Goal: Task Accomplishment & Management: Complete application form

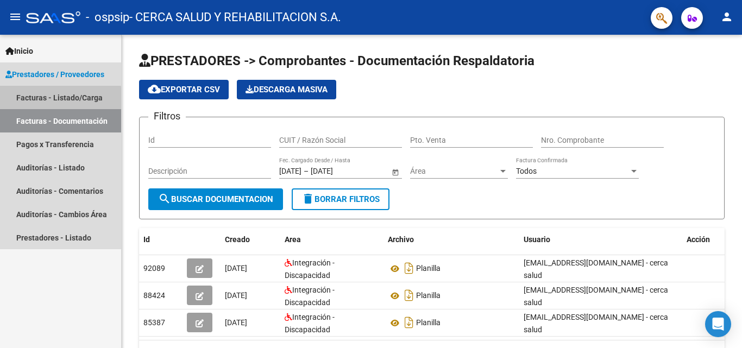
click at [44, 100] on link "Facturas - Listado/Carga" at bounding box center [60, 97] width 121 height 23
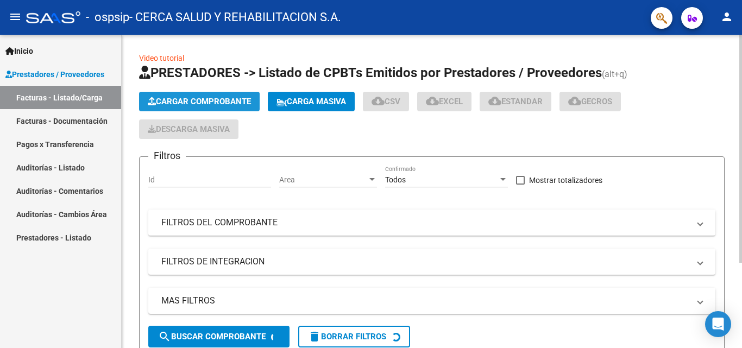
click at [178, 97] on span "Cargar Comprobante" at bounding box center [199, 102] width 103 height 10
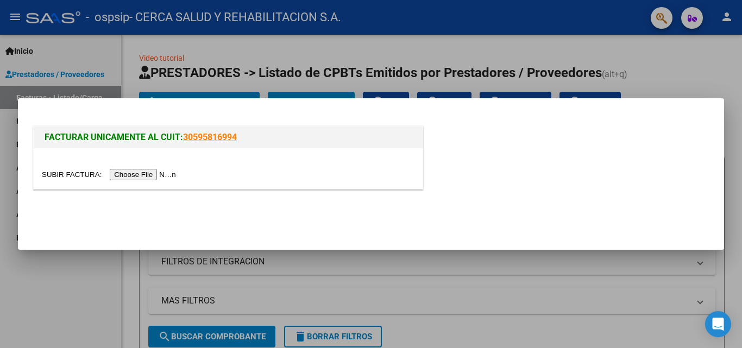
click at [124, 174] on input "file" at bounding box center [111, 174] width 138 height 11
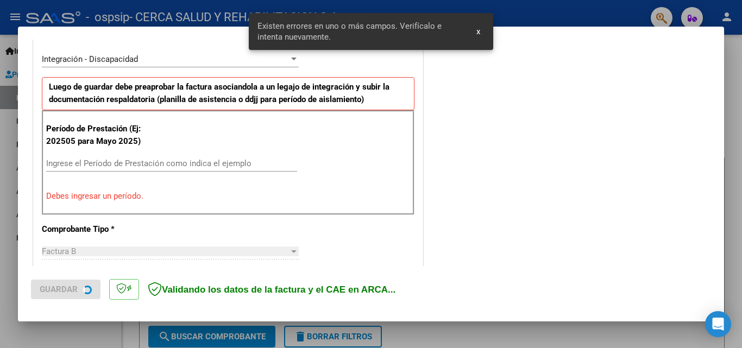
scroll to position [266, 0]
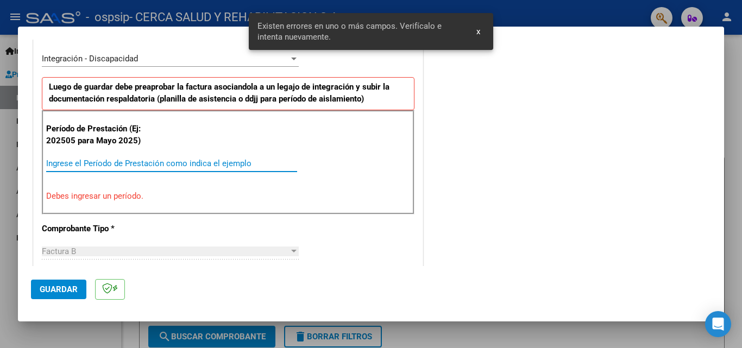
click at [141, 163] on input "Ingrese el Período de Prestación como indica el ejemplo" at bounding box center [171, 164] width 251 height 10
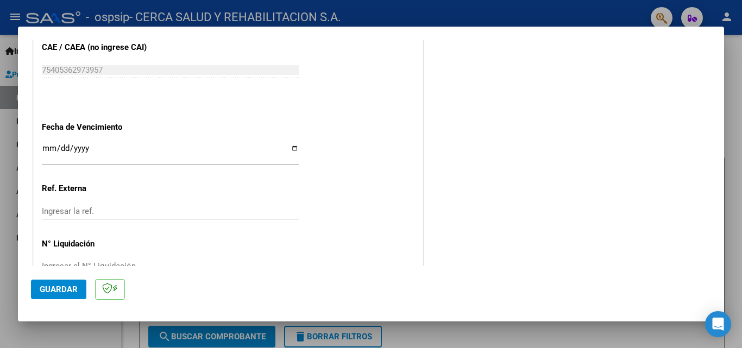
scroll to position [730, 0]
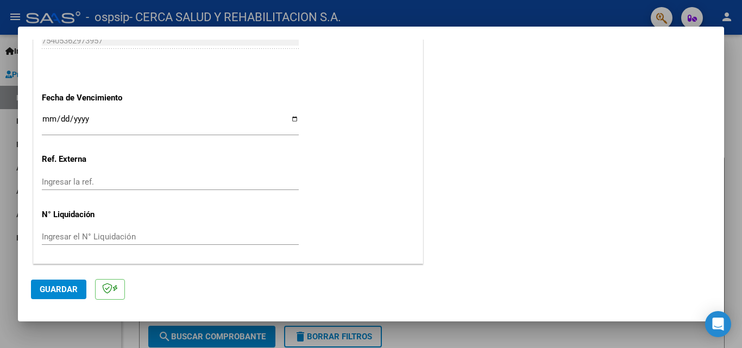
type input "202509"
click at [106, 127] on input "Ingresar la fecha" at bounding box center [170, 123] width 257 height 17
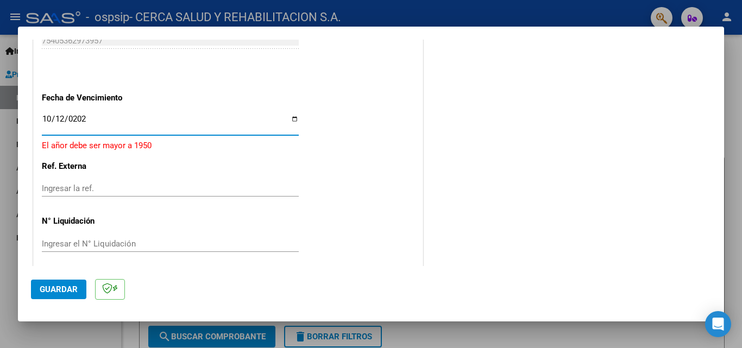
type input "[DATE]"
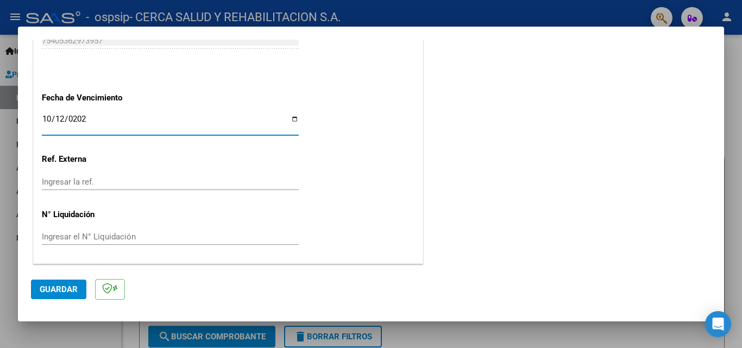
click at [48, 286] on span "Guardar" at bounding box center [59, 290] width 38 height 10
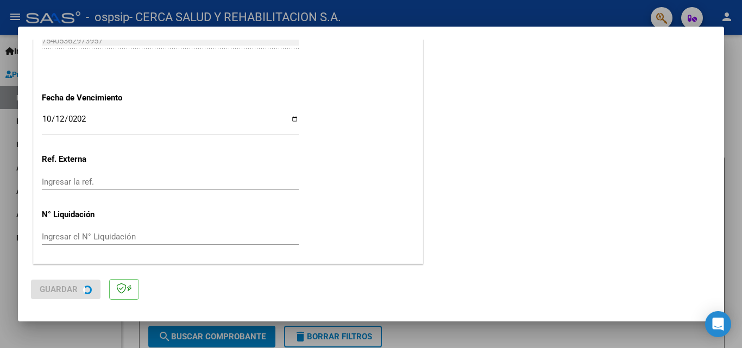
scroll to position [0, 0]
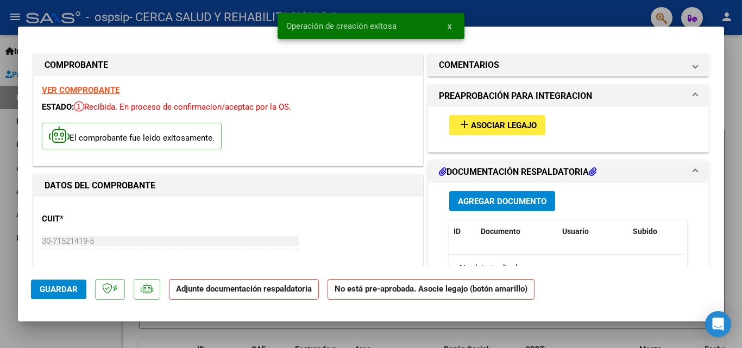
click at [508, 128] on span "Asociar Legajo" at bounding box center [504, 126] width 66 height 10
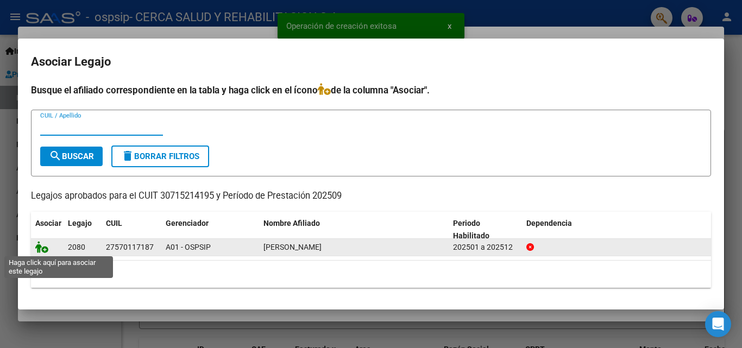
click at [41, 247] on icon at bounding box center [41, 247] width 13 height 12
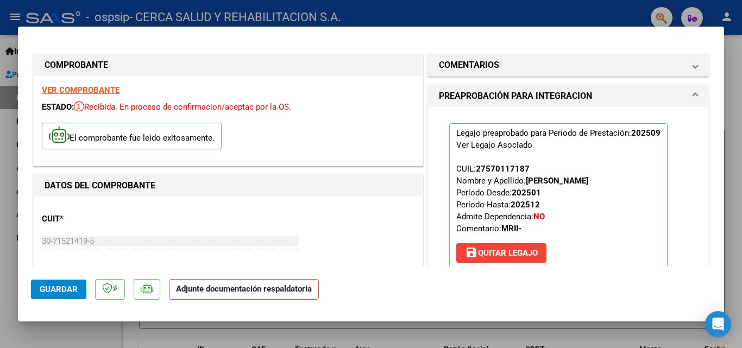
scroll to position [217, 0]
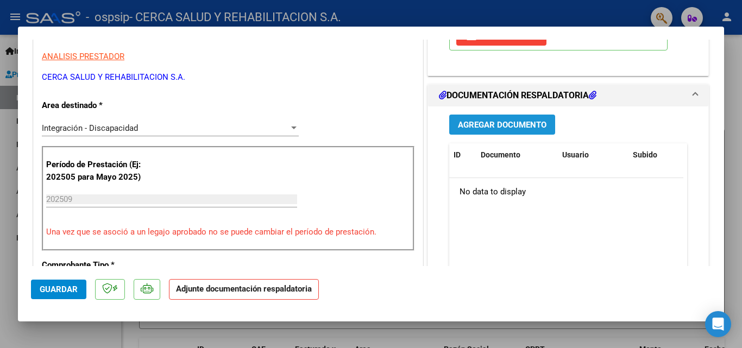
click at [500, 123] on span "Agregar Documento" at bounding box center [502, 125] width 89 height 10
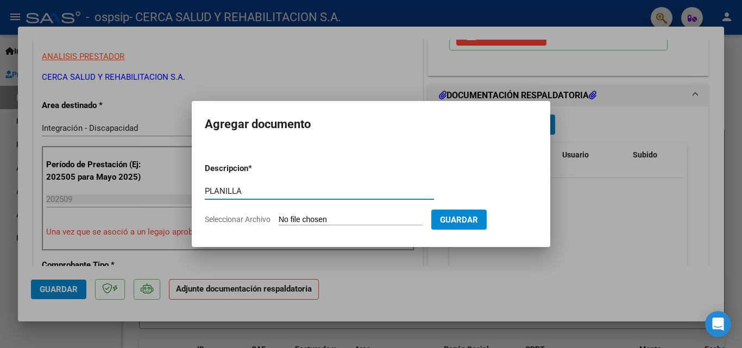
type input "PLANILLA"
click at [366, 219] on input "Seleccionar Archivo" at bounding box center [351, 220] width 144 height 10
type input "C:\fakepath\9 planilla [PERSON_NAME] .pdf"
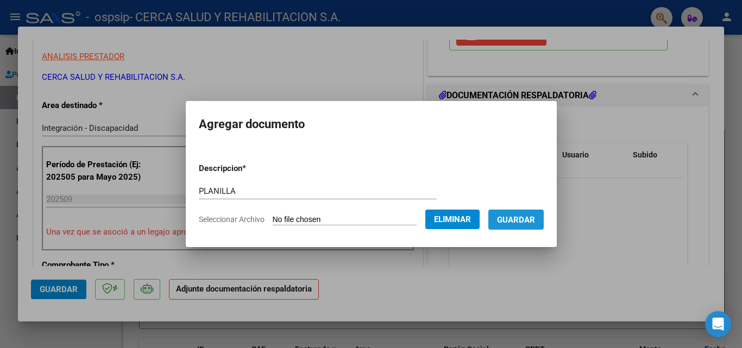
click at [535, 215] on span "Guardar" at bounding box center [516, 220] width 38 height 10
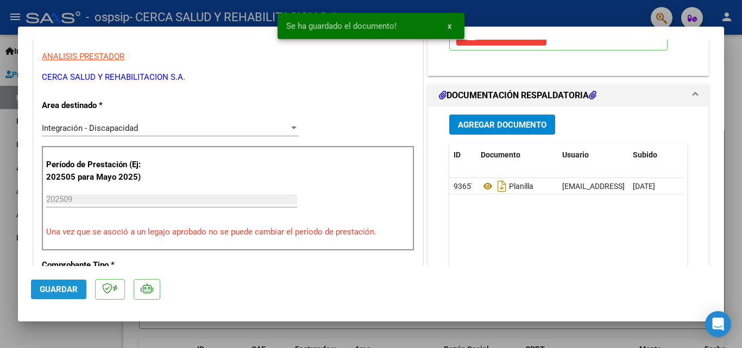
click at [57, 288] on span "Guardar" at bounding box center [59, 290] width 38 height 10
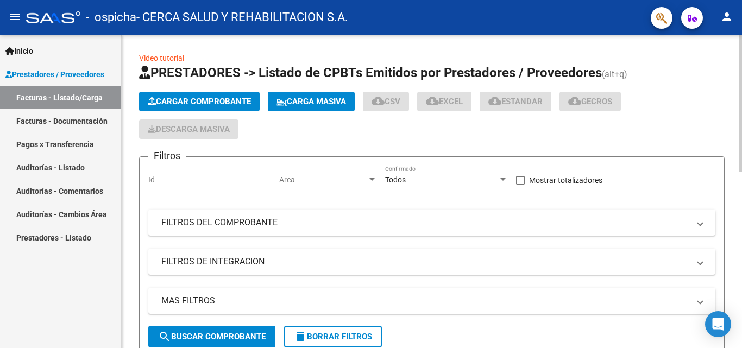
click at [188, 95] on button "Cargar Comprobante" at bounding box center [199, 102] width 121 height 20
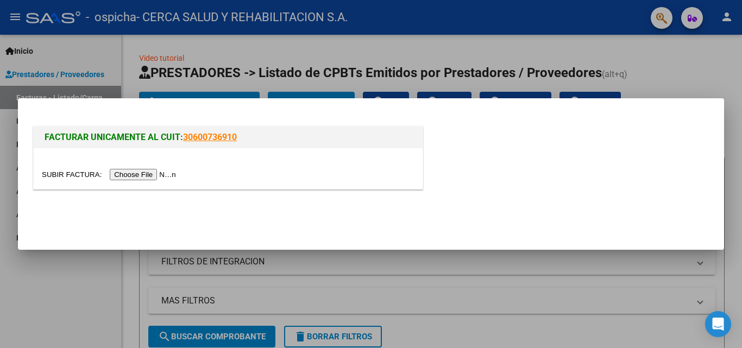
click at [129, 170] on input "file" at bounding box center [111, 174] width 138 height 11
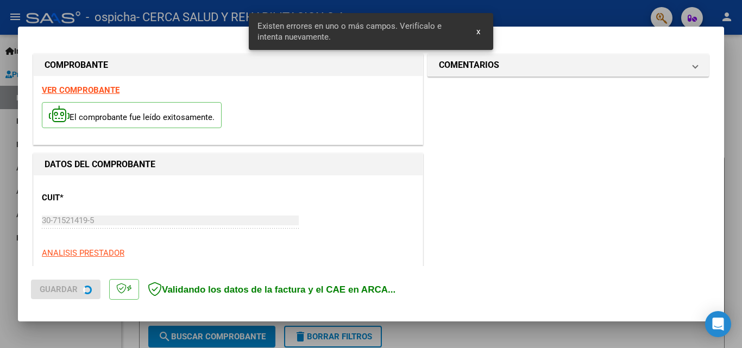
scroll to position [266, 0]
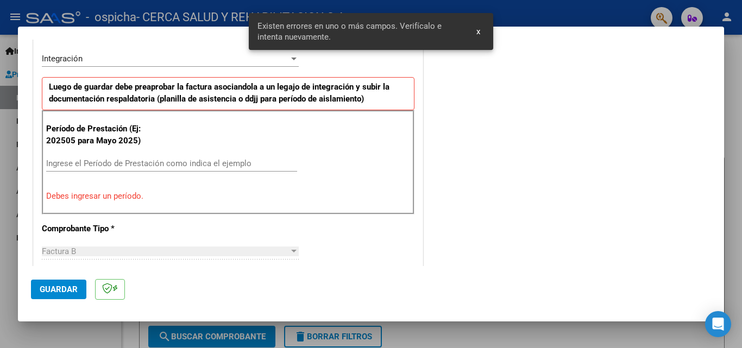
click at [170, 164] on input "Ingrese el Período de Prestación como indica el ejemplo" at bounding box center [171, 164] width 251 height 10
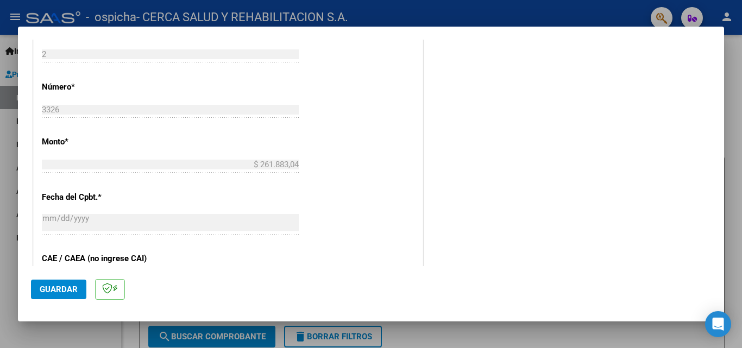
scroll to position [652, 0]
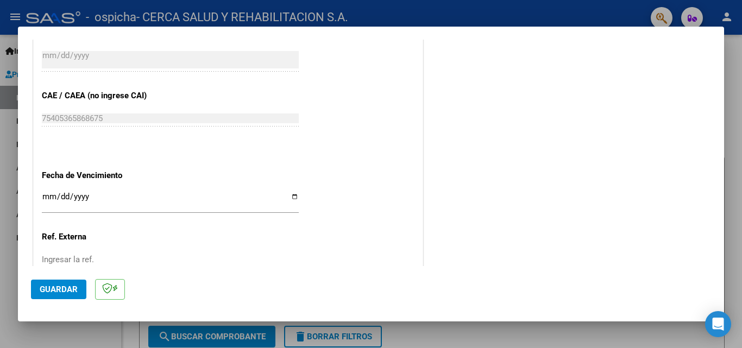
type input "202509"
click at [101, 198] on input "Ingresar la fecha" at bounding box center [170, 200] width 257 height 17
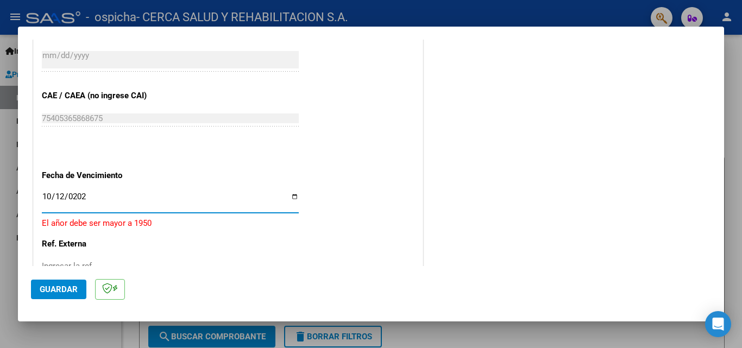
type input "[DATE]"
click at [61, 289] on span "Guardar" at bounding box center [59, 290] width 38 height 10
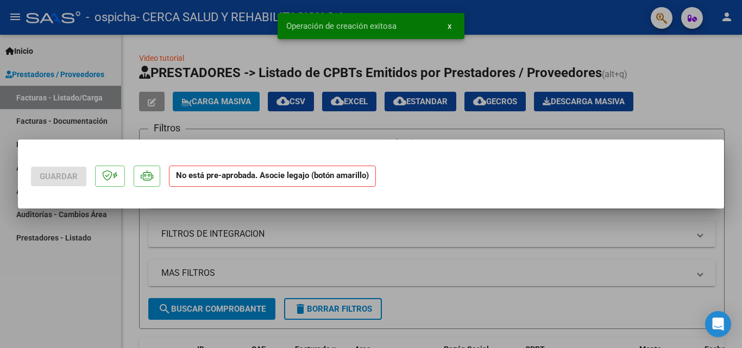
scroll to position [0, 0]
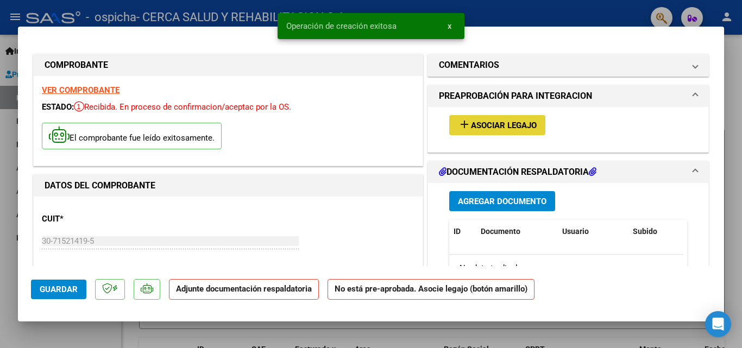
click at [476, 119] on button "add Asociar Legajo" at bounding box center [497, 125] width 96 height 20
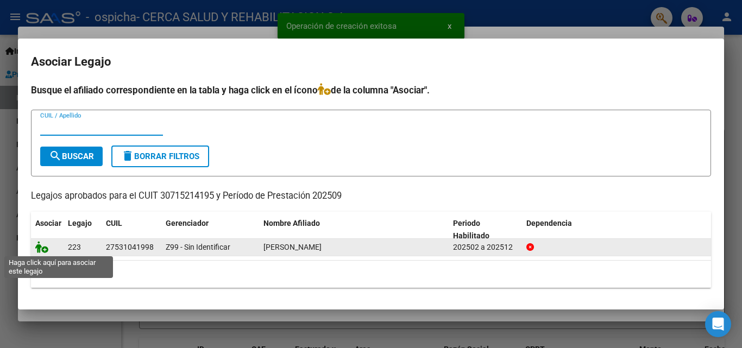
click at [43, 244] on icon at bounding box center [41, 247] width 13 height 12
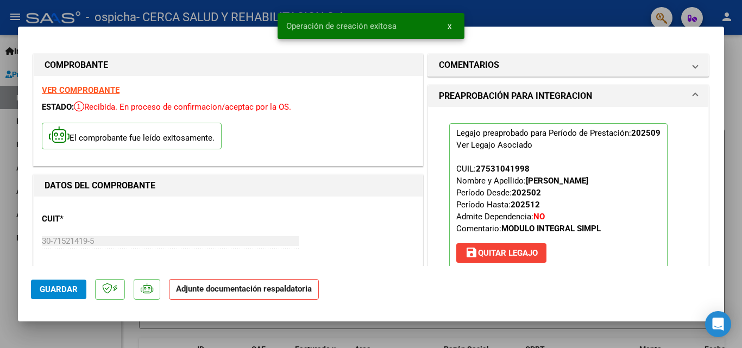
scroll to position [163, 0]
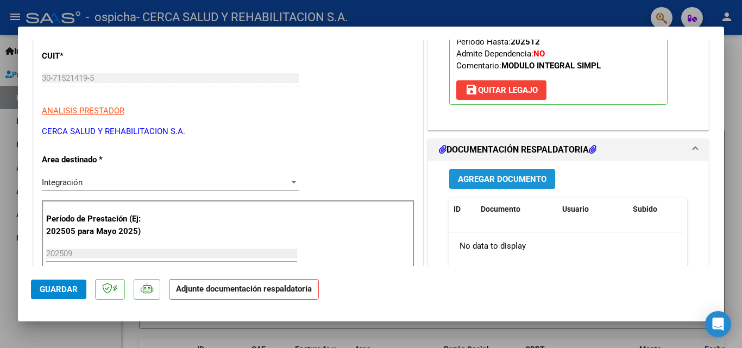
click at [486, 182] on span "Agregar Documento" at bounding box center [502, 179] width 89 height 10
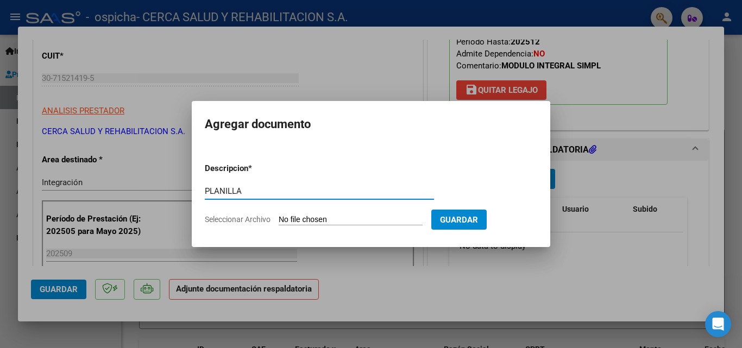
type input "PLANILLA"
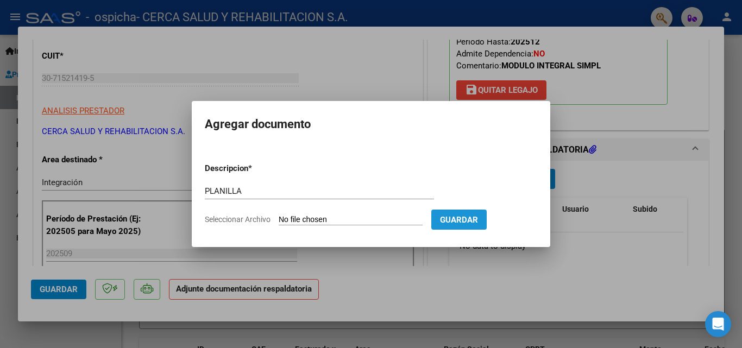
click at [473, 214] on button "Guardar" at bounding box center [459, 220] width 55 height 20
click at [345, 215] on input "Seleccionar Archivo" at bounding box center [351, 220] width 144 height 10
type input "C:\fakepath\9 planilla Benítez fiorella .pdf"
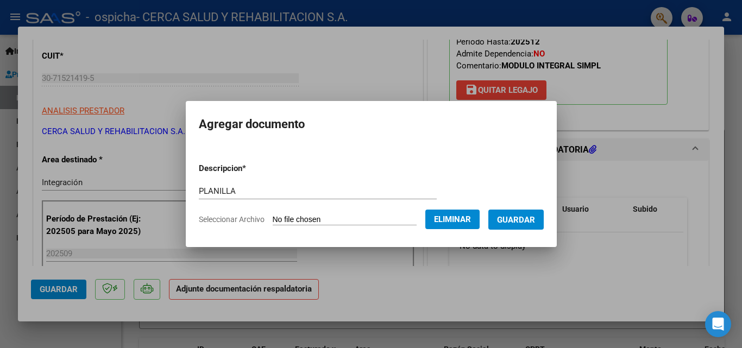
click at [532, 221] on span "Guardar" at bounding box center [516, 220] width 38 height 10
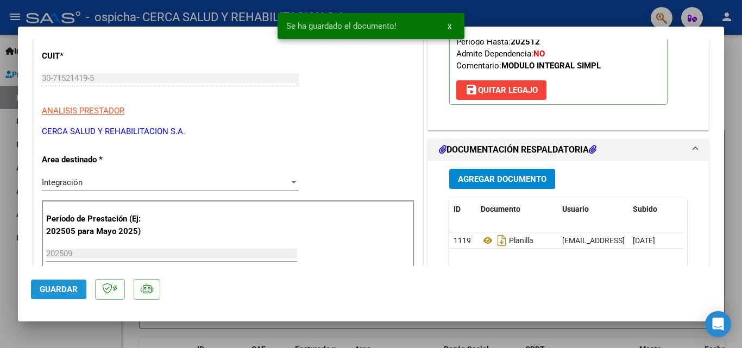
click at [63, 284] on button "Guardar" at bounding box center [58, 290] width 55 height 20
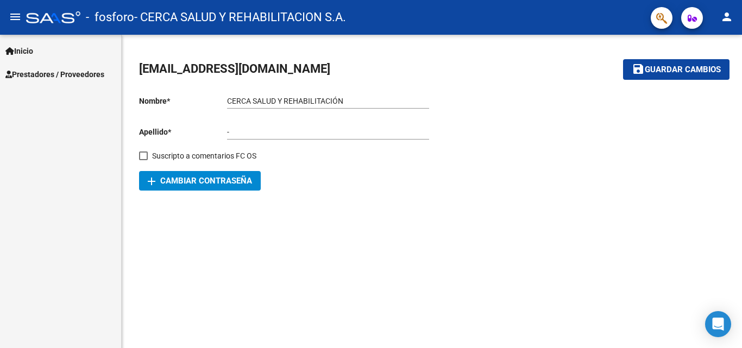
click at [47, 73] on span "Prestadores / Proveedores" at bounding box center [54, 74] width 99 height 12
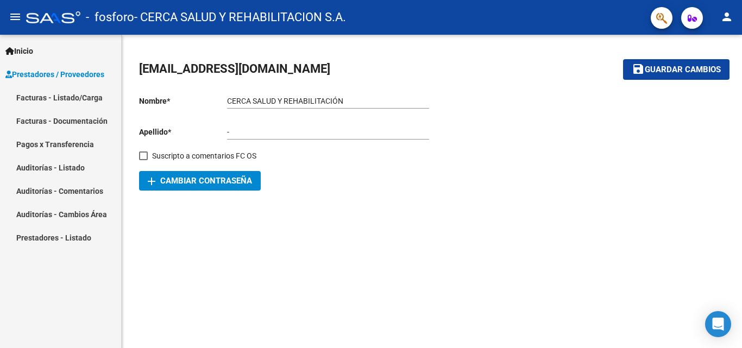
click at [55, 103] on link "Facturas - Listado/Carga" at bounding box center [60, 97] width 121 height 23
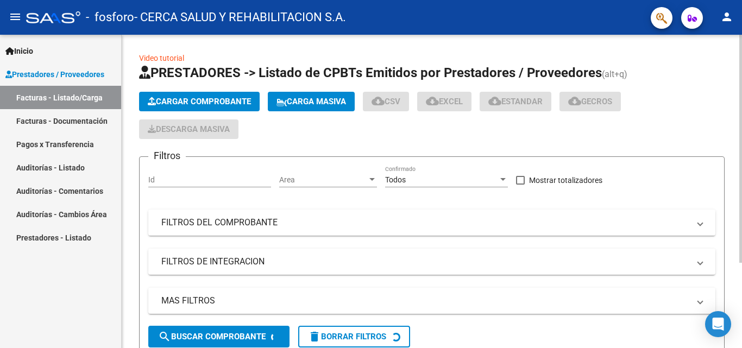
click at [203, 99] on span "Cargar Comprobante" at bounding box center [199, 102] width 103 height 10
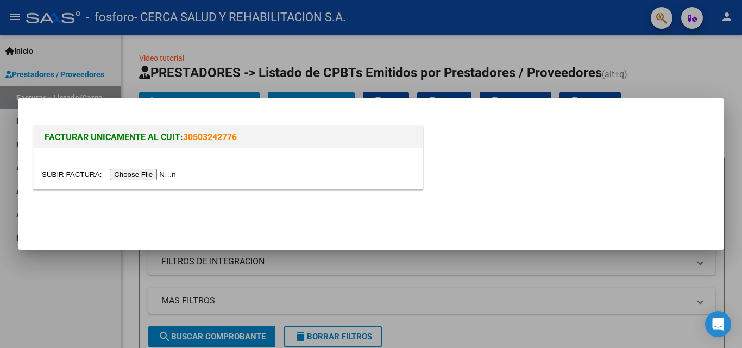
click at [149, 174] on input "file" at bounding box center [111, 174] width 138 height 11
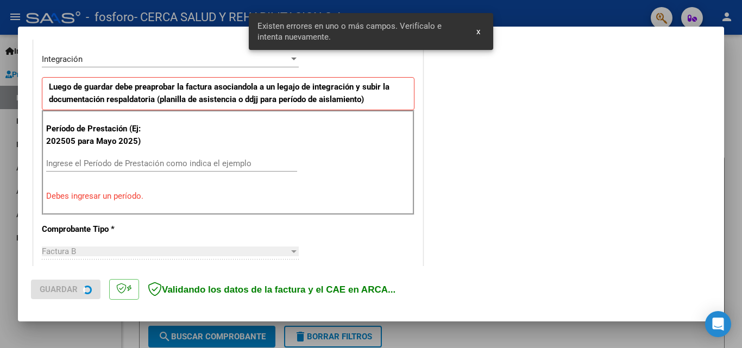
scroll to position [266, 0]
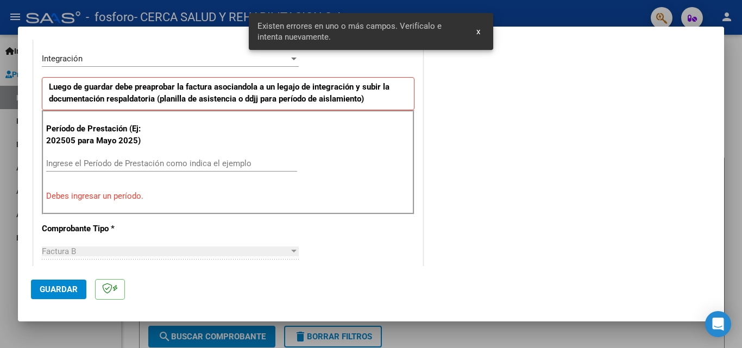
click at [136, 166] on input "Ingrese el Período de Prestación como indica el ejemplo" at bounding box center [171, 164] width 251 height 10
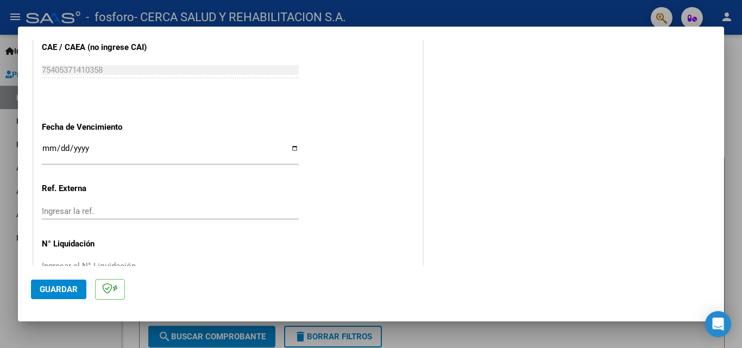
scroll to position [730, 0]
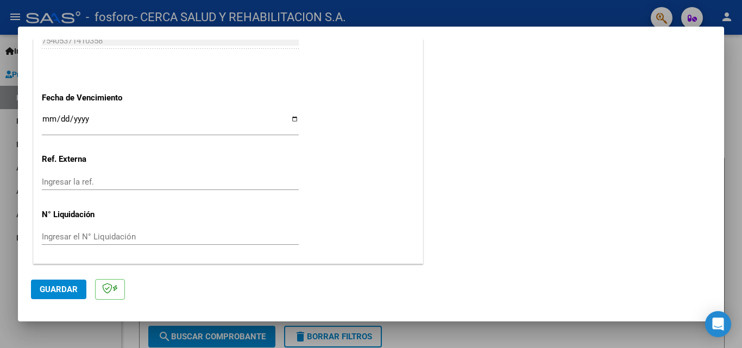
type input "202509"
click at [180, 126] on input "Ingresar la fecha" at bounding box center [170, 123] width 257 height 17
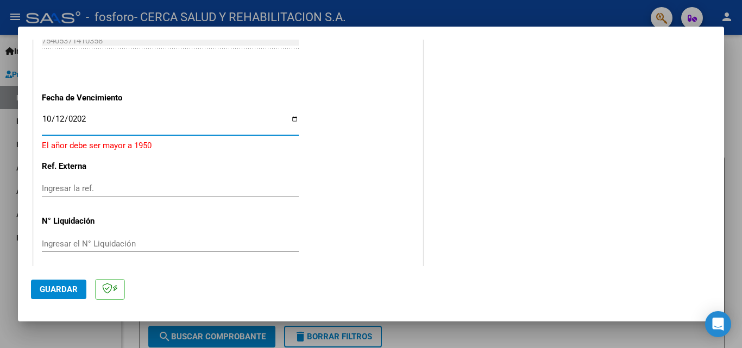
type input "[DATE]"
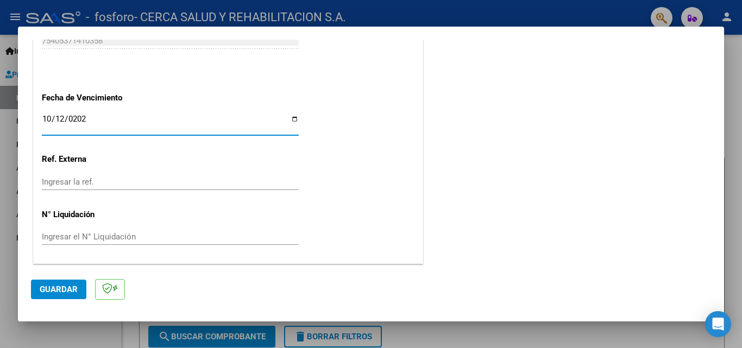
click at [65, 283] on button "Guardar" at bounding box center [58, 290] width 55 height 20
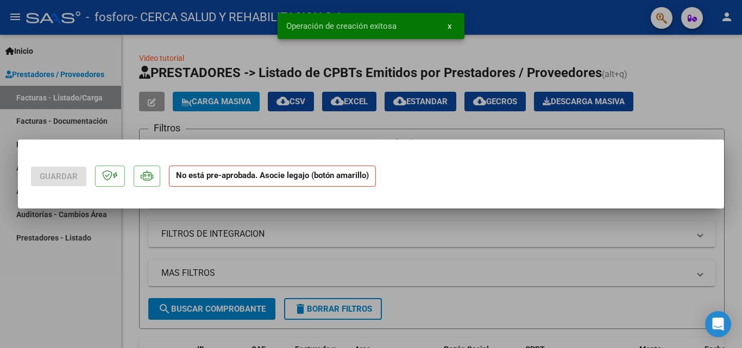
scroll to position [0, 0]
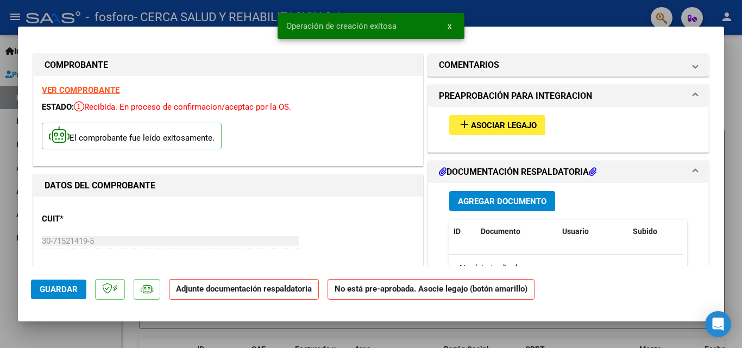
click at [467, 118] on div "add Asociar Legajo" at bounding box center [568, 125] width 254 height 36
click at [471, 123] on span "Asociar Legajo" at bounding box center [504, 126] width 66 height 10
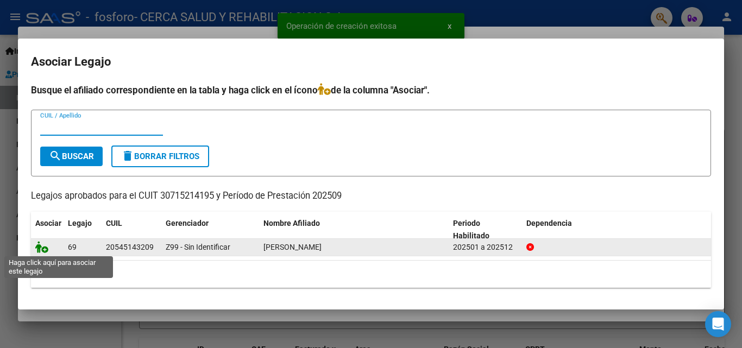
click at [41, 248] on icon at bounding box center [41, 247] width 13 height 12
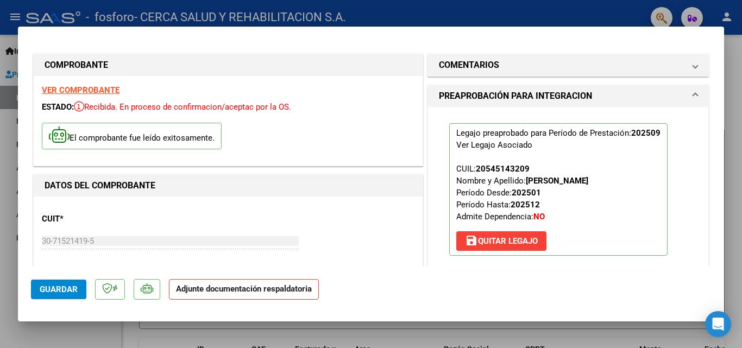
scroll to position [217, 0]
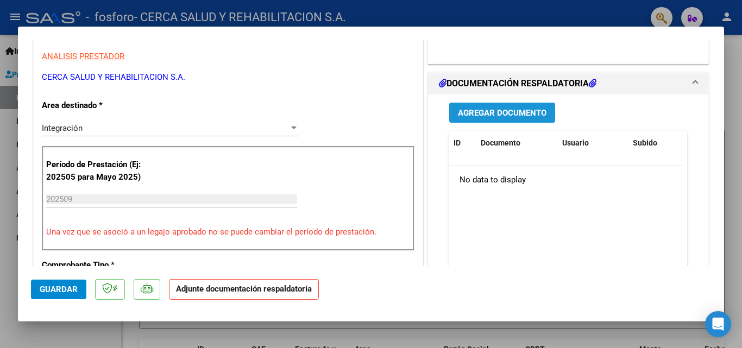
click at [496, 107] on button "Agregar Documento" at bounding box center [502, 113] width 106 height 20
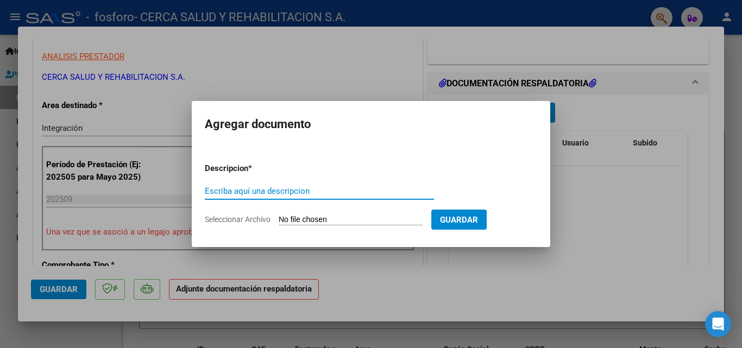
click at [333, 185] on div "Escriba aquí una descripcion" at bounding box center [319, 191] width 229 height 16
type input "planilla"
click at [399, 216] on input "Seleccionar Archivo" at bounding box center [351, 220] width 144 height 10
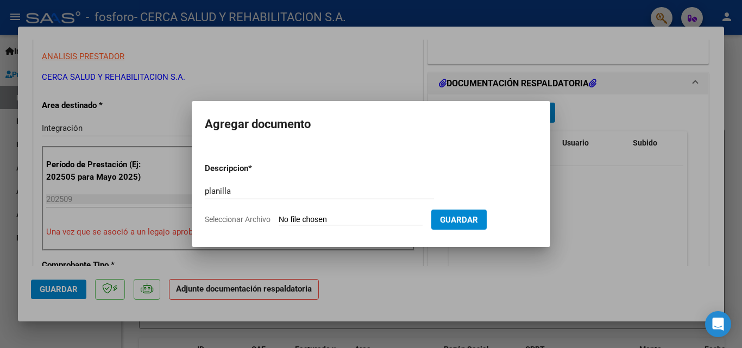
type input "C:\fakepath\9 planilla mansilla.pdf"
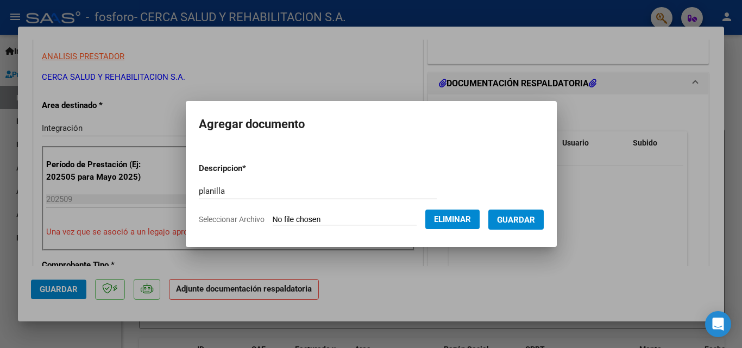
click at [520, 222] on span "Guardar" at bounding box center [516, 220] width 38 height 10
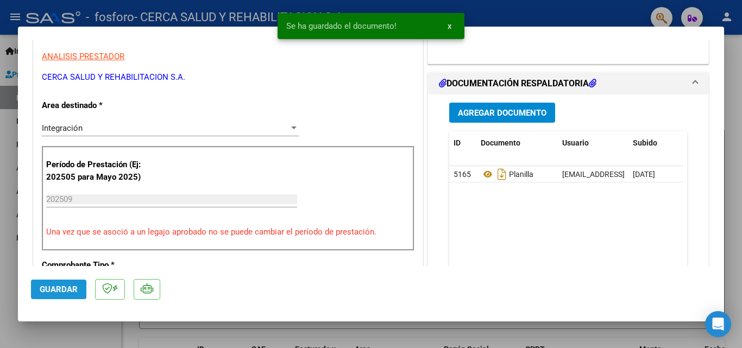
click at [48, 289] on span "Guardar" at bounding box center [59, 290] width 38 height 10
